Goal: Transaction & Acquisition: Book appointment/travel/reservation

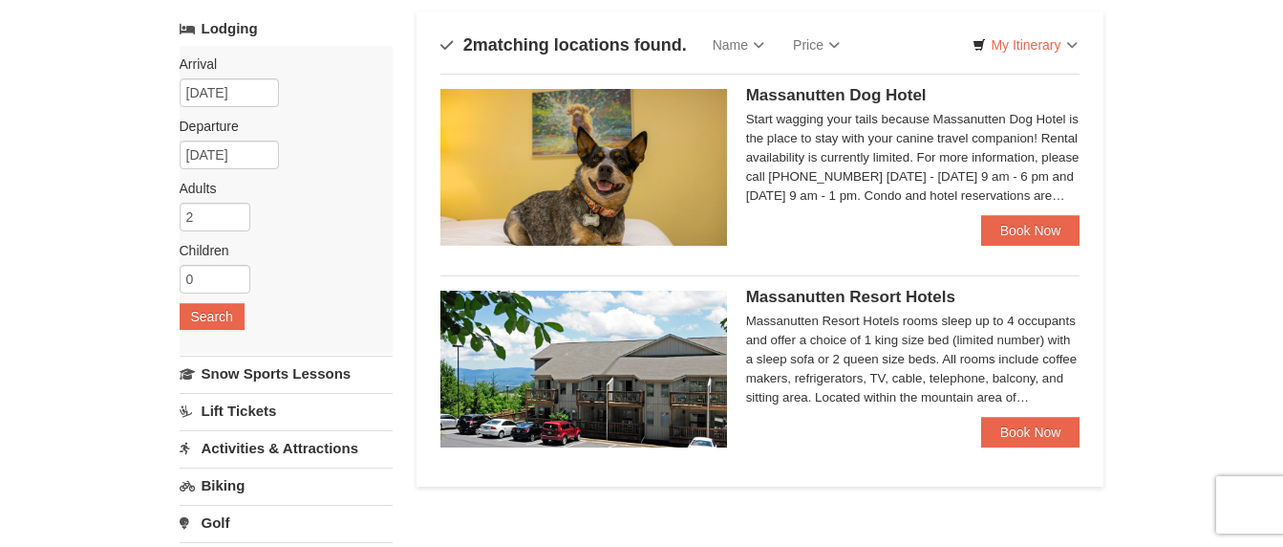
scroll to position [124, 0]
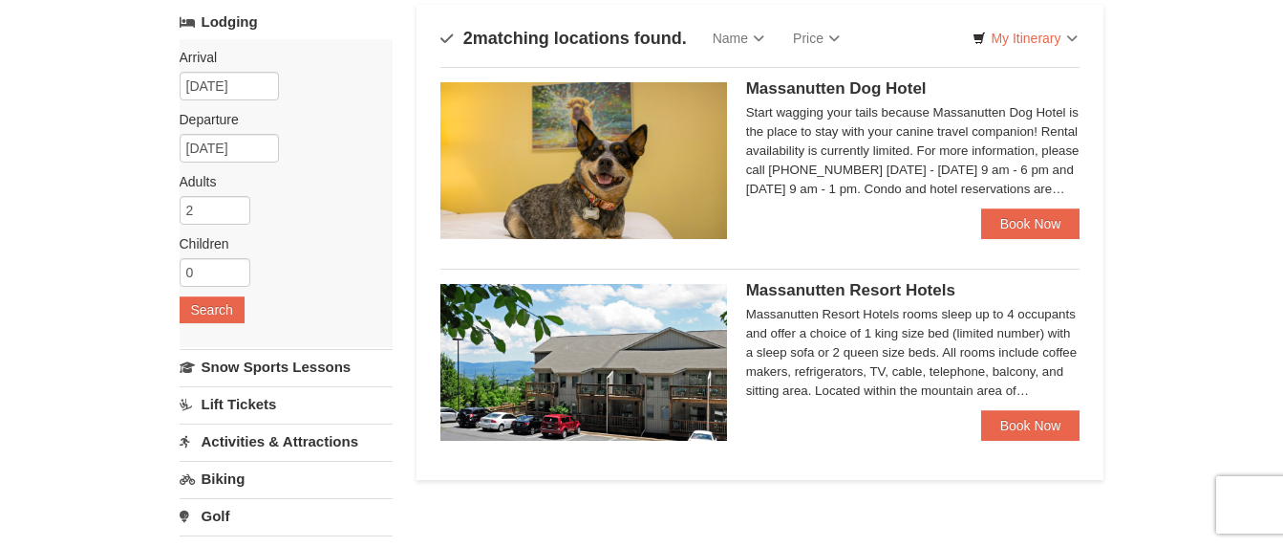
click at [848, 290] on span "Massanutten Resort Hotels" at bounding box center [850, 290] width 209 height 18
